Goal: Check status: Check status

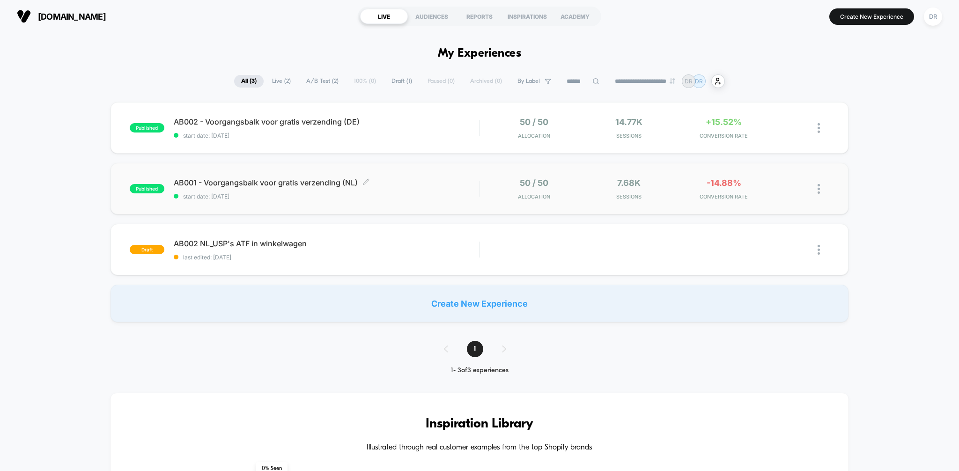
click at [413, 197] on span "start date: [DATE]" at bounding box center [327, 196] width 306 height 7
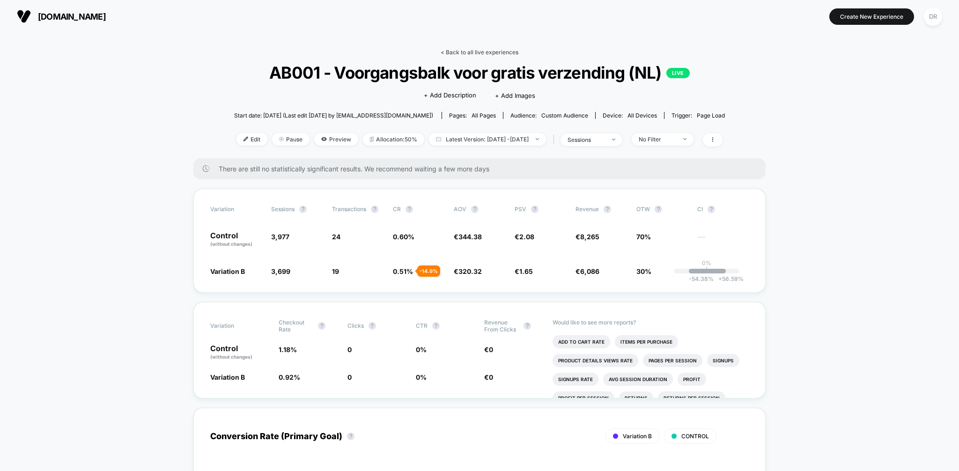
click at [494, 51] on link "< Back to all live experiences" at bounding box center [479, 52] width 78 height 7
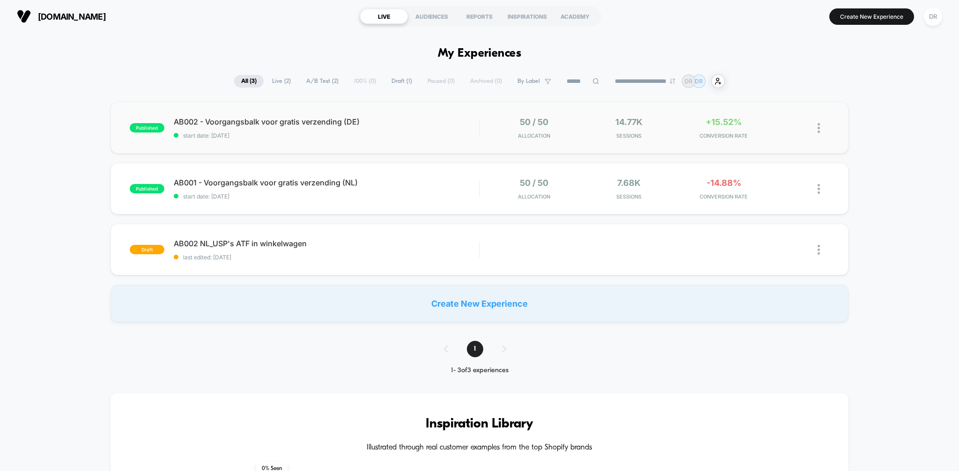
click at [320, 139] on div "published AB002 - Voorgangsbalk voor gratis verzending (DE) start date: [DATE] …" at bounding box center [479, 127] width 738 height 51
